Goal: Complete application form

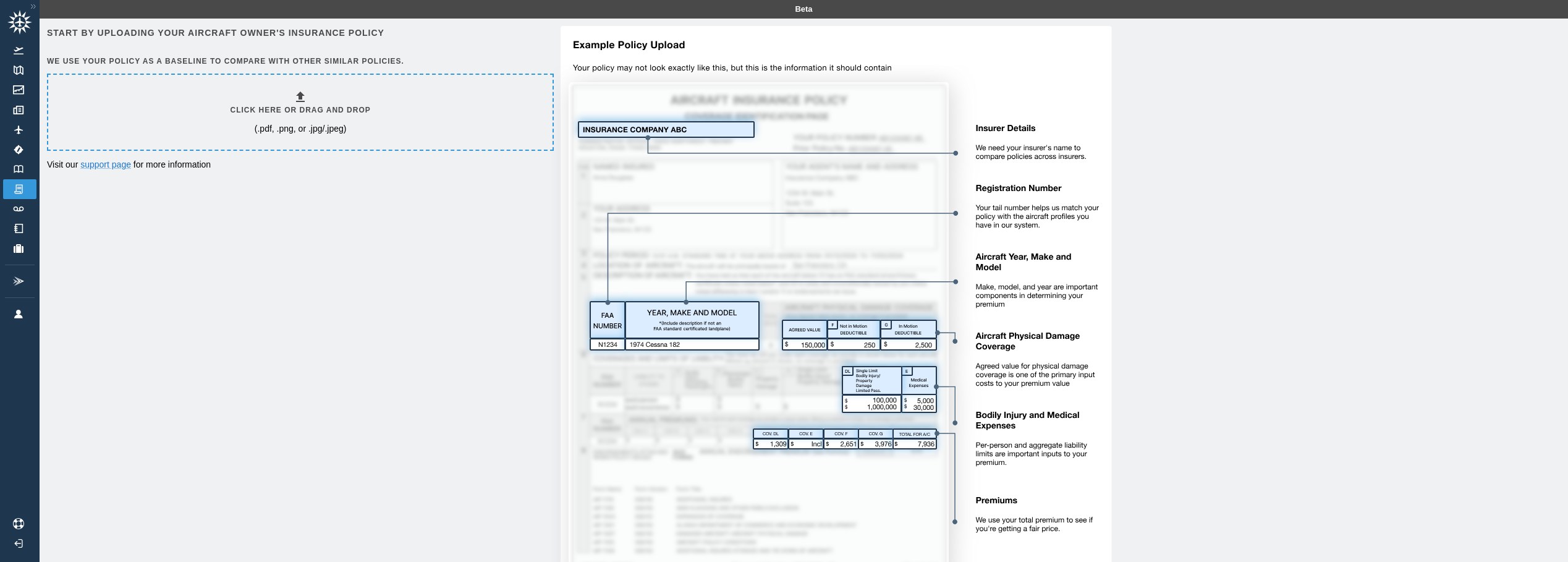
drag, startPoint x: 292, startPoint y: 118, endPoint x: 266, endPoint y: 116, distance: 26.1
click at [266, 116] on h6 "Click here or drag and drop" at bounding box center [300, 110] width 140 height 12
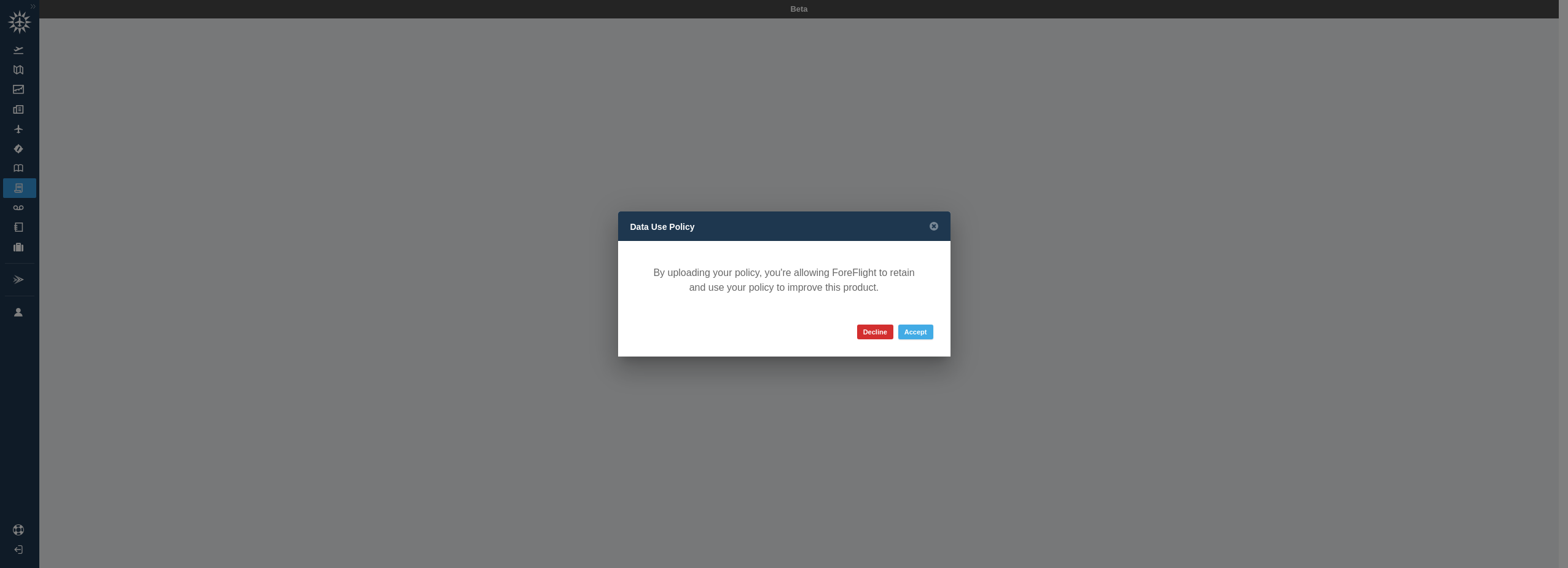
click at [918, 337] on button "Accept" at bounding box center [915, 332] width 35 height 15
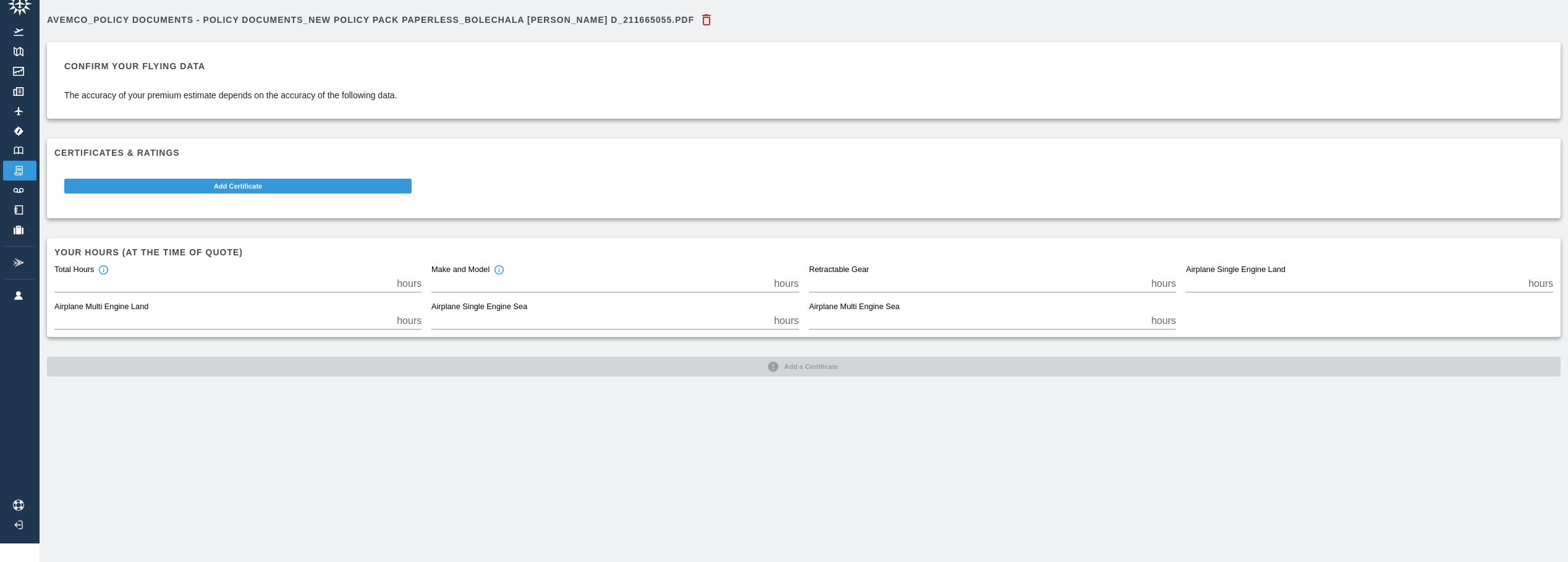
scroll to position [28, 0]
click at [241, 179] on button "Add Certificate" at bounding box center [238, 186] width 347 height 15
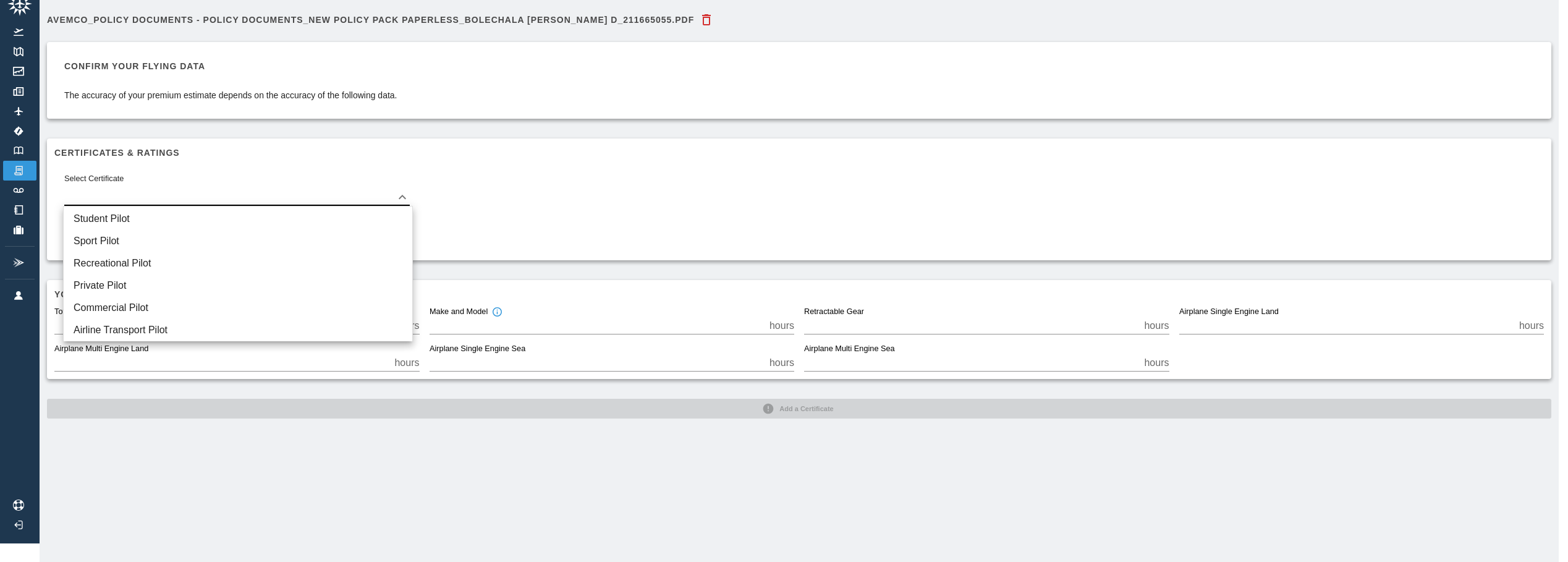
scroll to position [19, 0]
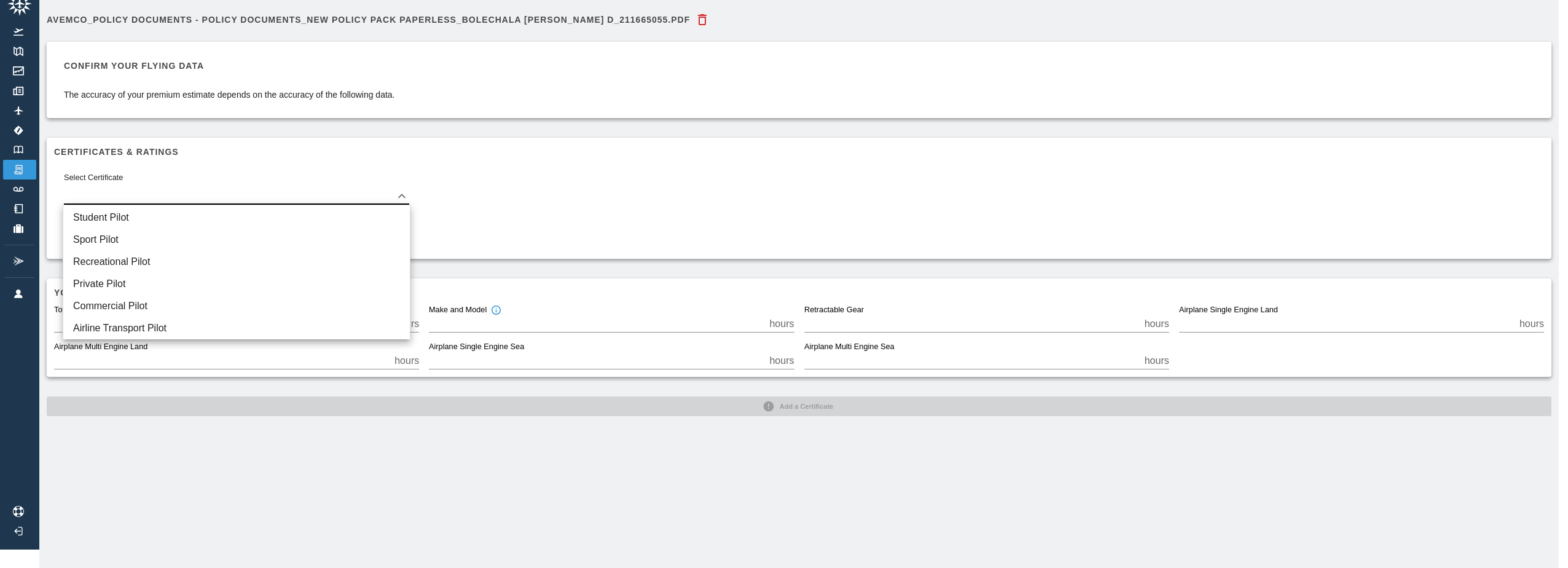
click at [410, 187] on body "Beta Avemco_Policy Documents - Policy Documents_New Policy Pack Paperless_BOLEC…" at bounding box center [784, 265] width 1568 height 568
click at [162, 300] on li "Commercial Pilot" at bounding box center [236, 306] width 347 height 22
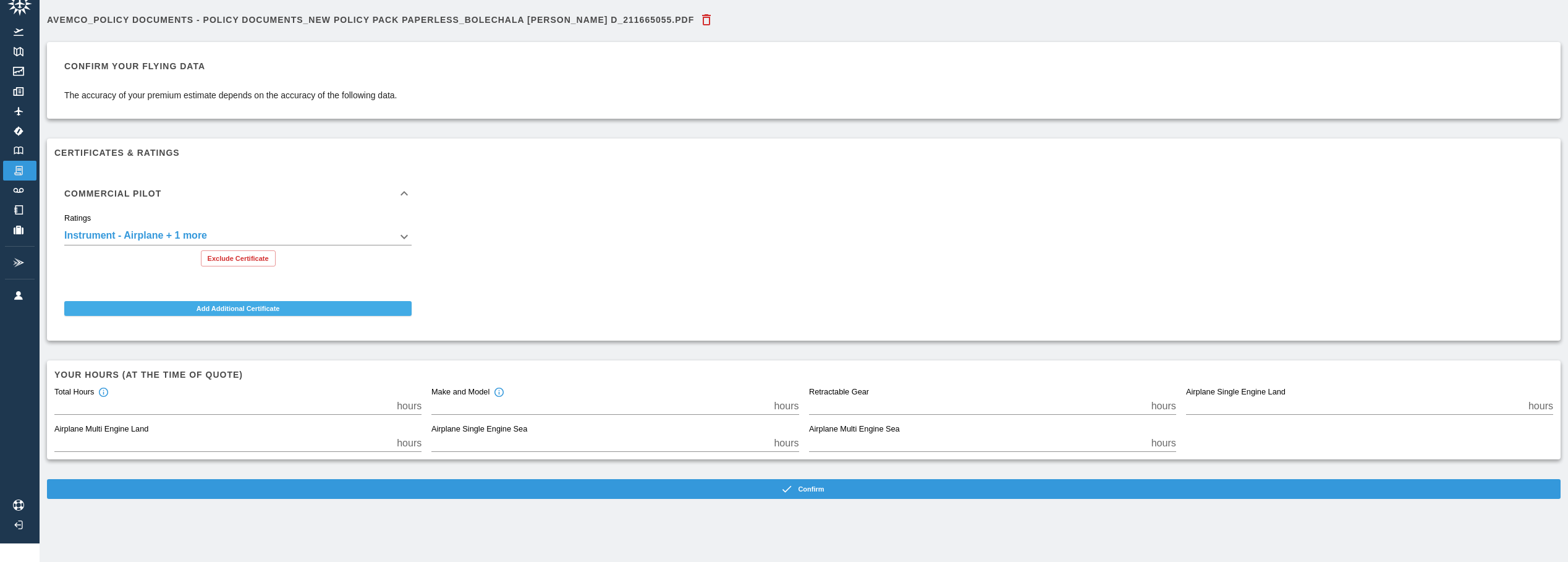
click at [235, 306] on button "Add Additional Certificate" at bounding box center [238, 309] width 347 height 15
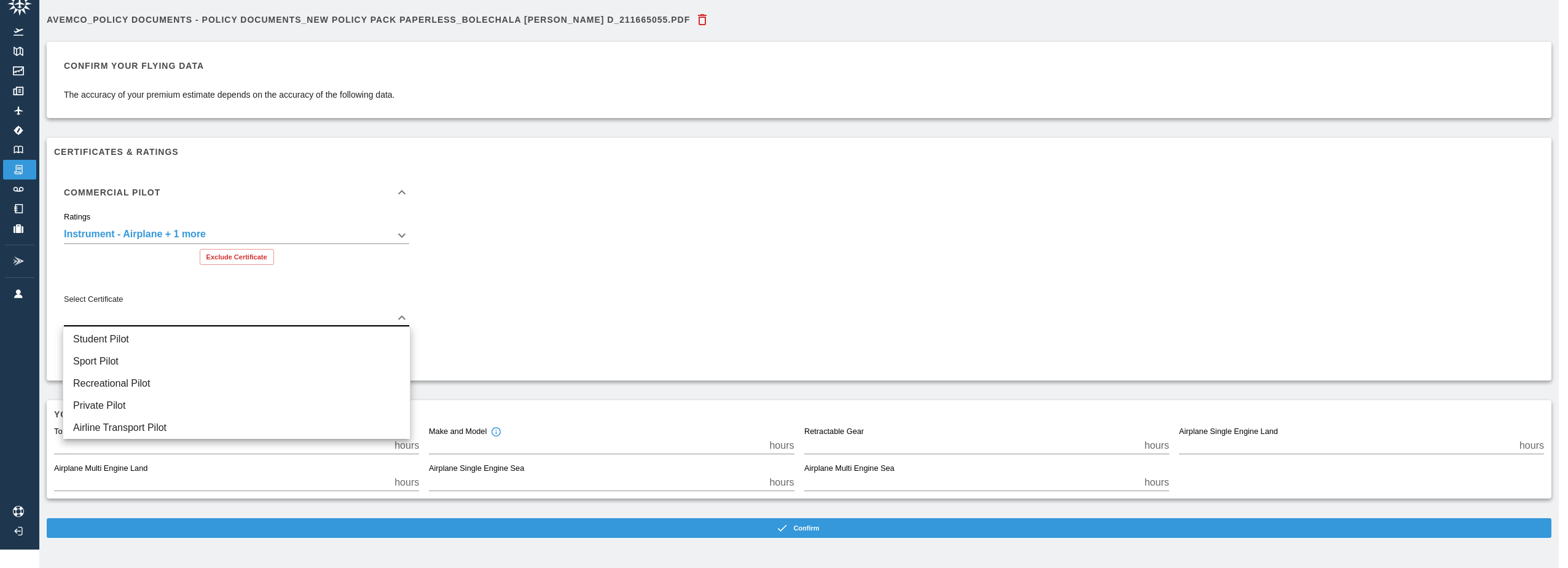
click at [402, 312] on body "**********" at bounding box center [784, 265] width 1568 height 568
click at [531, 276] on div at bounding box center [784, 284] width 1568 height 568
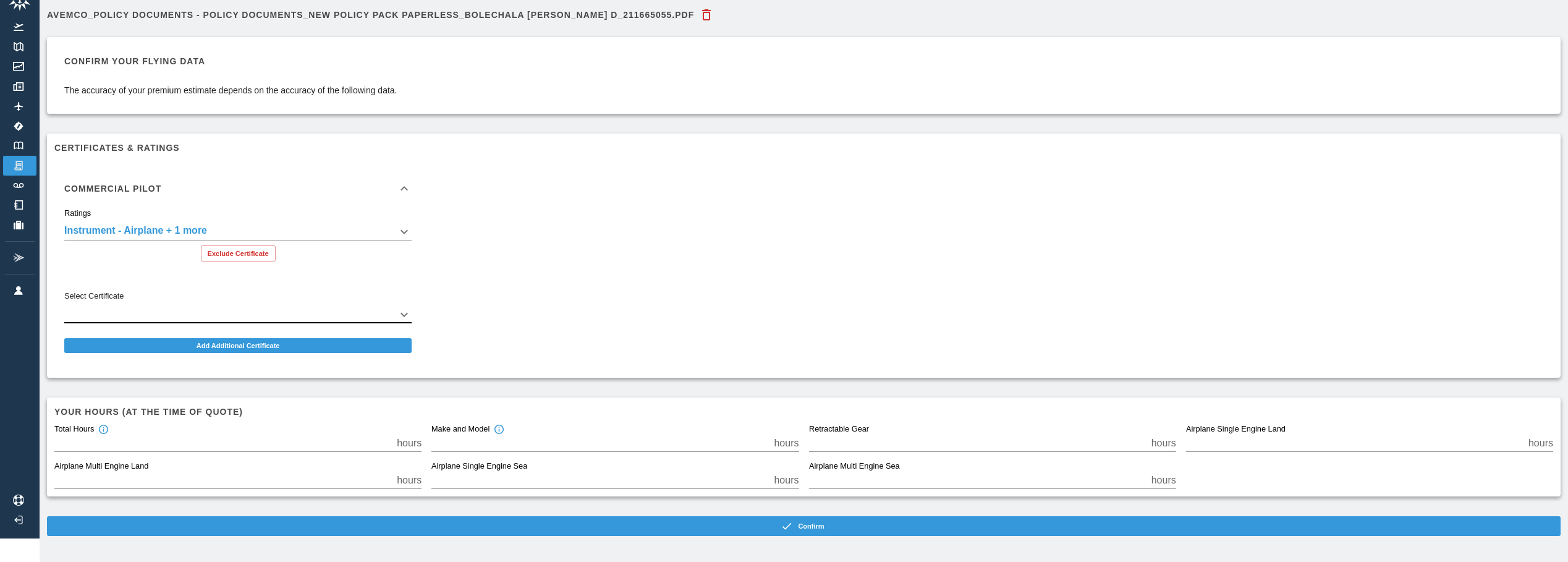
scroll to position [28, 0]
click at [267, 475] on input "*" at bounding box center [223, 480] width 337 height 17
type input "**"
click at [477, 438] on input "*" at bounding box center [600, 443] width 337 height 17
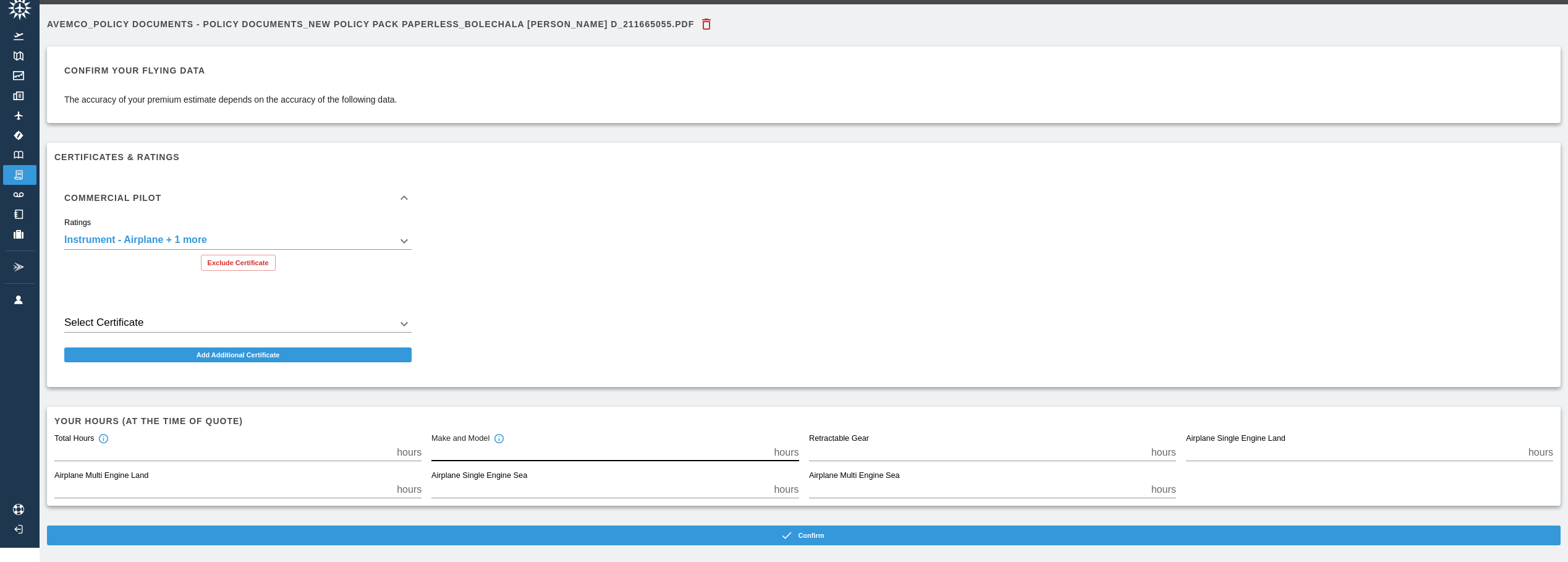
scroll to position [0, 0]
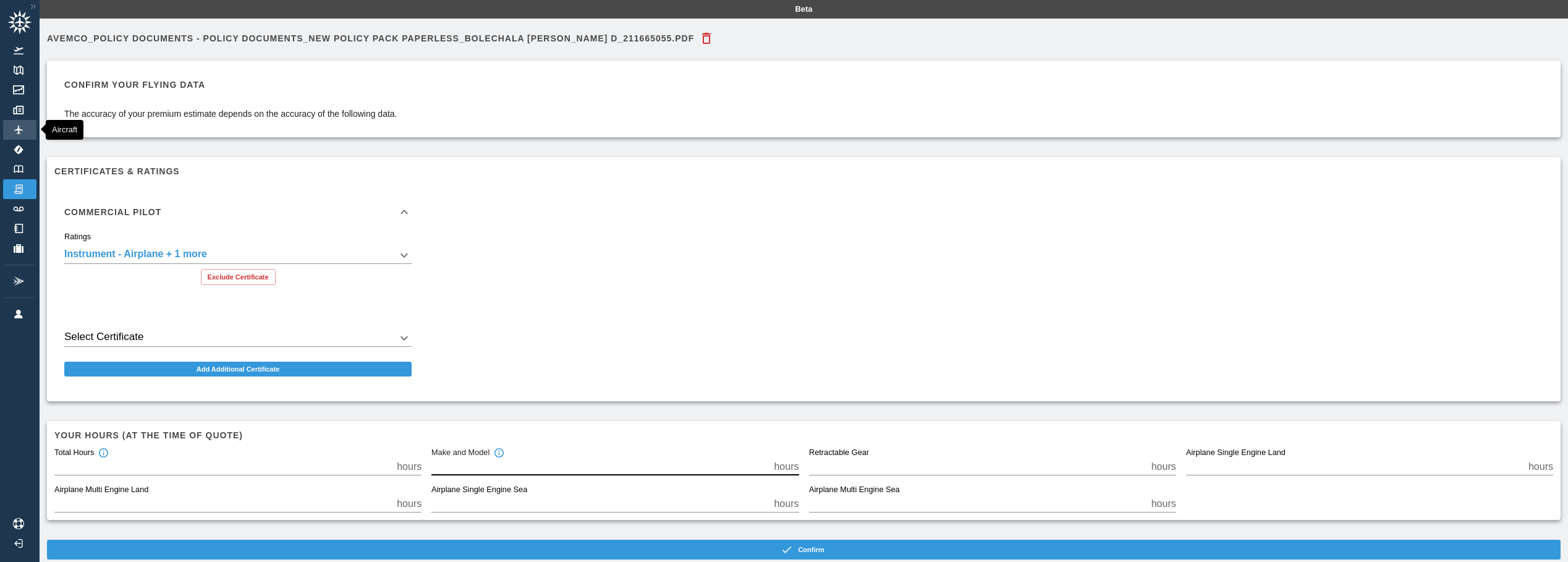
click at [26, 133] on link "Aircraft" at bounding box center [19, 130] width 34 height 20
